Goal: Register for event/course

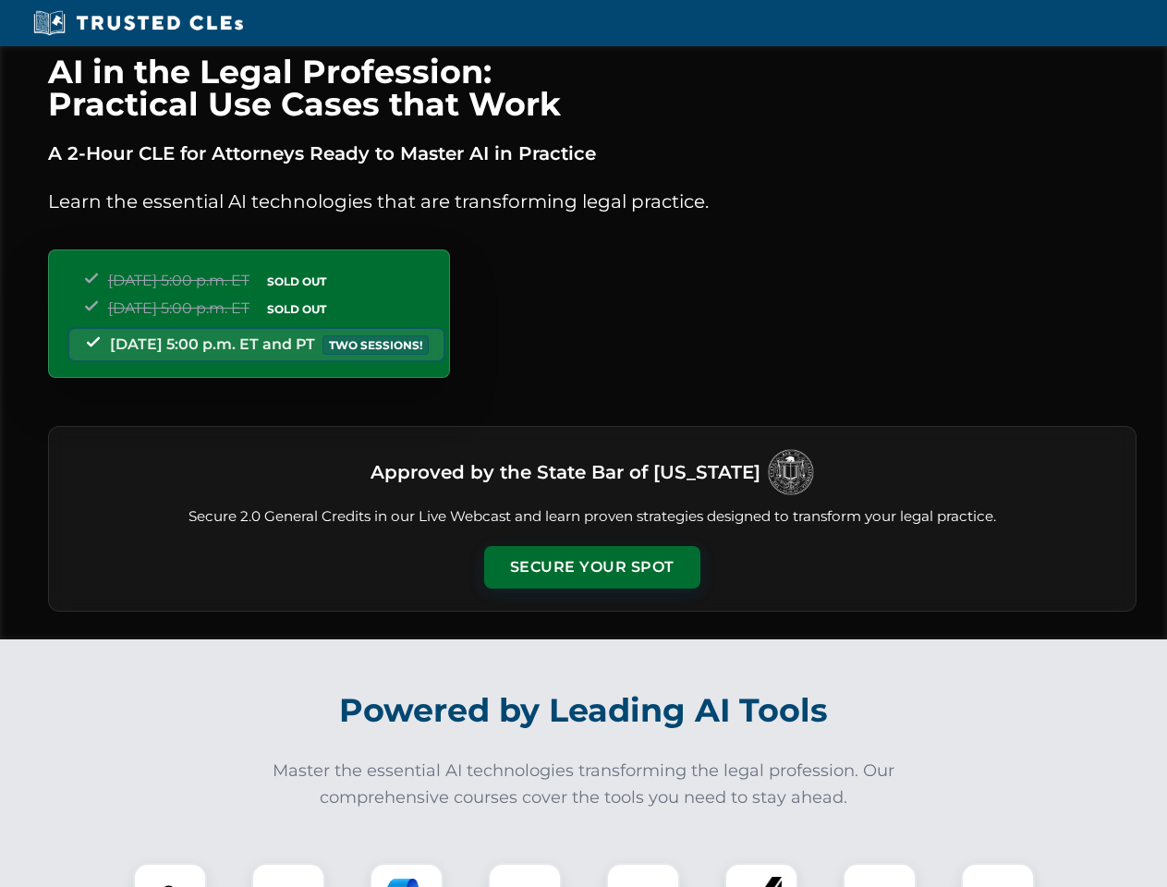
click at [591, 567] on button "Secure Your Spot" at bounding box center [592, 567] width 216 height 43
click at [170, 875] on img at bounding box center [170, 900] width 54 height 54
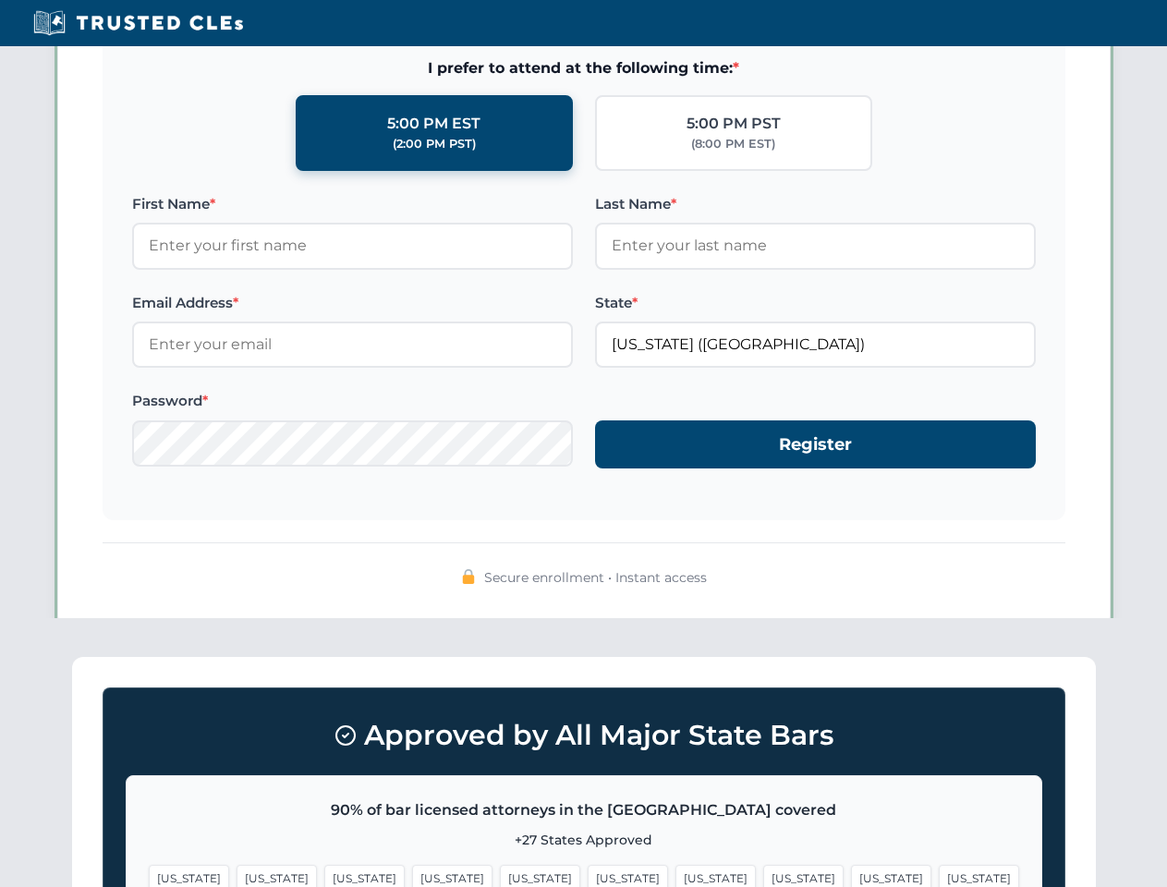
click at [675, 875] on span "[US_STATE]" at bounding box center [715, 878] width 80 height 27
click at [851, 875] on span "[US_STATE]" at bounding box center [891, 878] width 80 height 27
